Goal: Check status

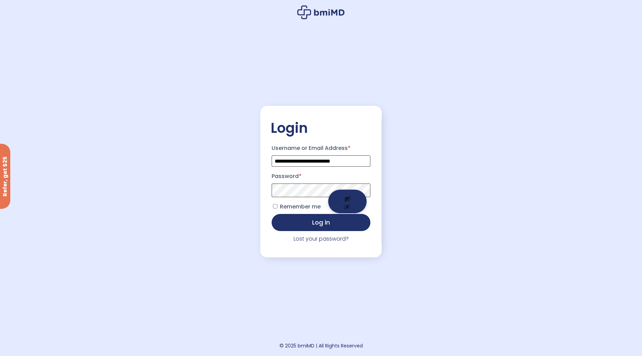
click at [346, 196] on button "Show password" at bounding box center [347, 202] width 38 height 24
click at [346, 197] on button "Hide password" at bounding box center [347, 202] width 38 height 24
click at [348, 206] on button "Show password" at bounding box center [347, 202] width 38 height 24
click at [271, 214] on button "Log in" at bounding box center [320, 222] width 99 height 17
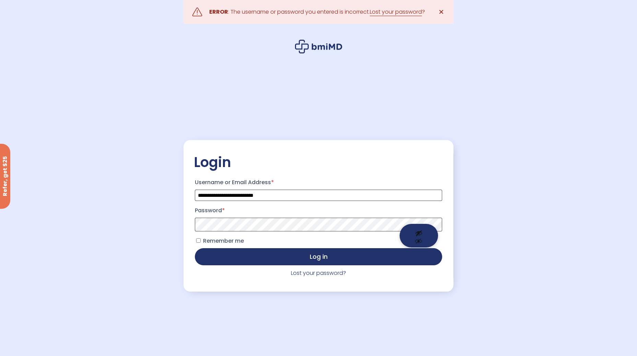
click at [418, 242] on button "Show password" at bounding box center [418, 236] width 38 height 24
click at [277, 257] on button "Log in" at bounding box center [318, 256] width 247 height 17
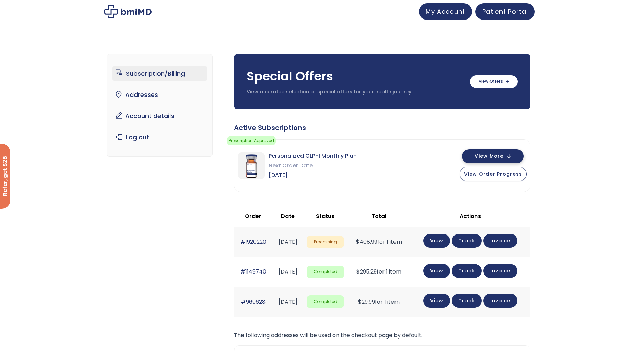
click at [501, 161] on button "View More" at bounding box center [493, 156] width 62 height 14
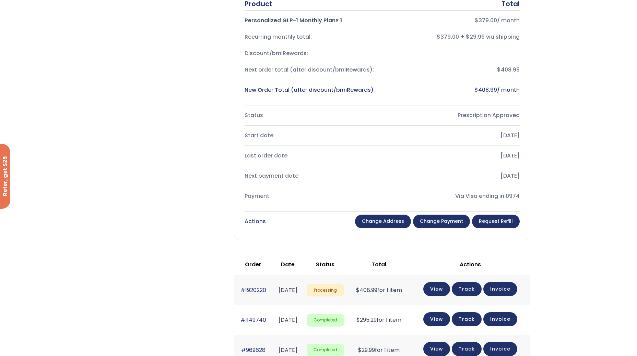
scroll to position [206, 0]
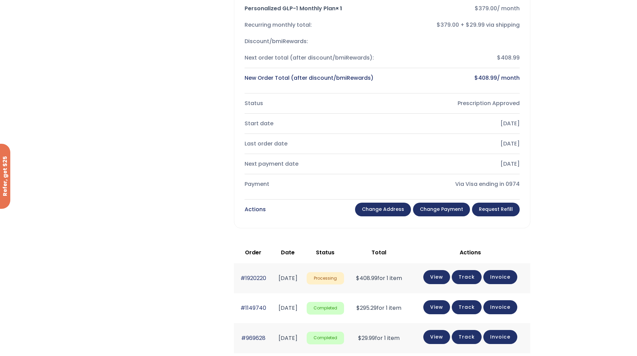
click at [344, 283] on span "Processing" at bounding box center [325, 278] width 38 height 13
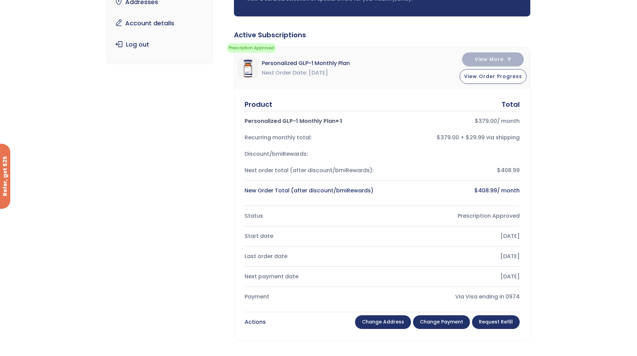
scroll to position [274, 0]
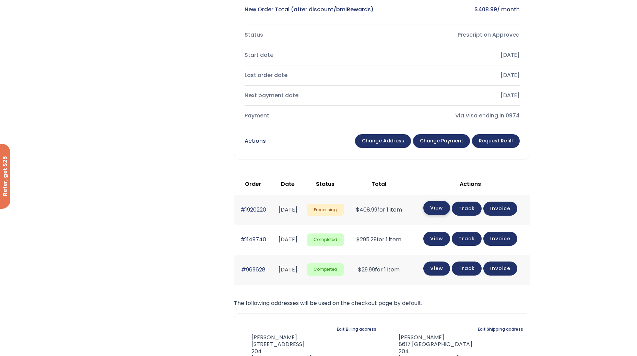
click at [443, 213] on link "View" at bounding box center [436, 208] width 27 height 14
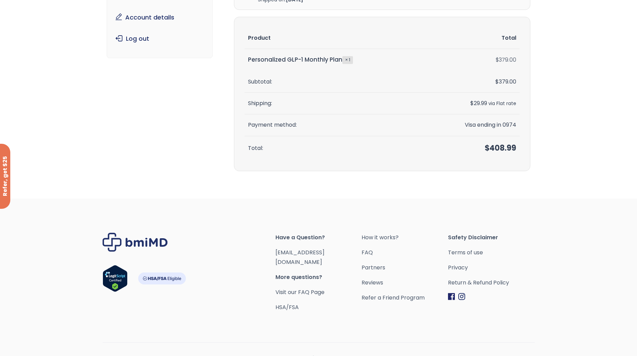
scroll to position [98, 0]
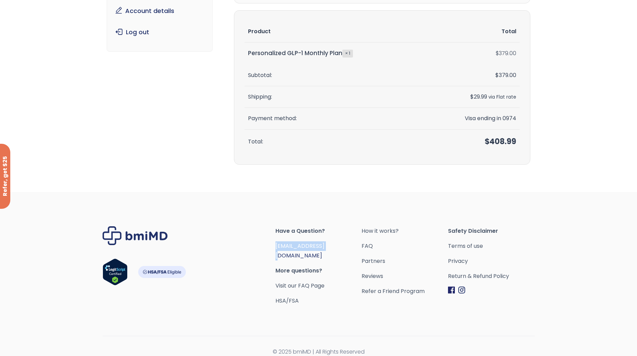
drag, startPoint x: 336, startPoint y: 247, endPoint x: 275, endPoint y: 246, distance: 60.7
click at [275, 246] on span "[EMAIL_ADDRESS][DOMAIN_NAME]" at bounding box center [318, 251] width 86 height 19
copy link "[EMAIL_ADDRESS][DOMAIN_NAME]"
click at [318, 245] on link "[EMAIL_ADDRESS][DOMAIN_NAME]" at bounding box center [299, 250] width 49 height 17
click at [295, 266] on span "More questions?" at bounding box center [318, 271] width 86 height 10
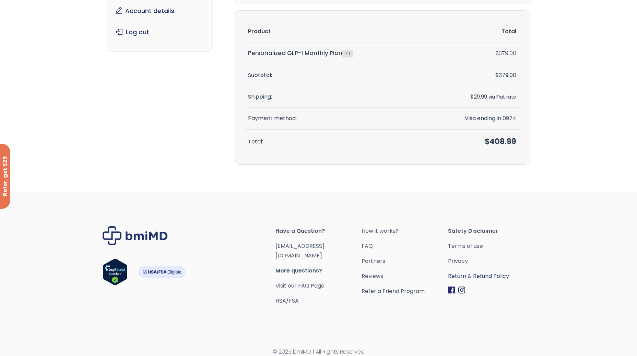
click at [473, 279] on link "Return & Refund Policy" at bounding box center [491, 277] width 86 height 10
